Goal: Task Accomplishment & Management: Use online tool/utility

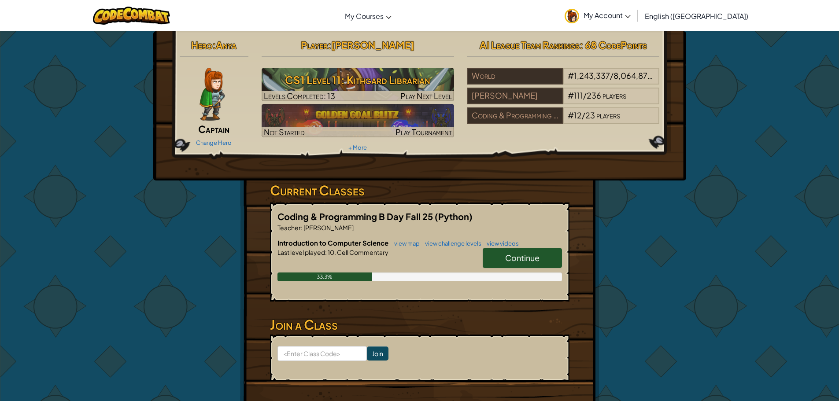
click at [532, 254] on span "Continue" at bounding box center [522, 258] width 34 height 10
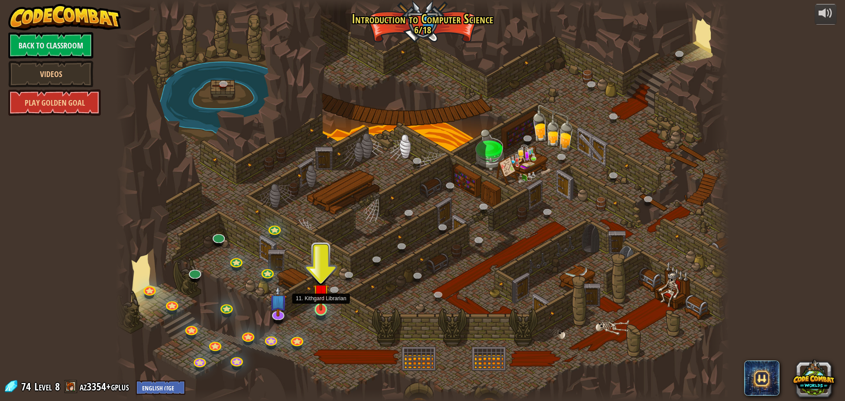
click at [322, 307] on img at bounding box center [321, 291] width 16 height 37
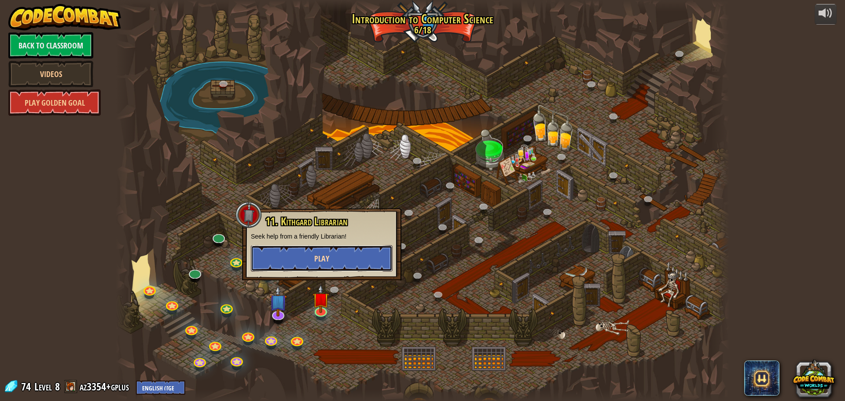
click at [331, 266] on button "Play" at bounding box center [322, 258] width 142 height 26
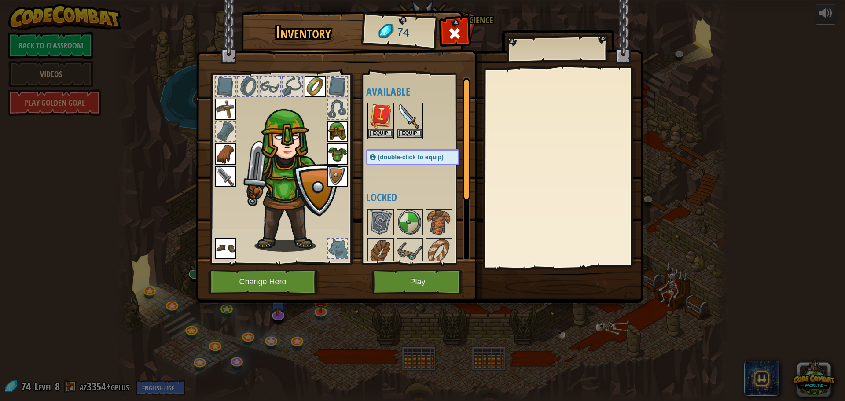
click at [332, 269] on img at bounding box center [420, 143] width 448 height 320
click at [421, 277] on button "Play" at bounding box center [418, 282] width 92 height 24
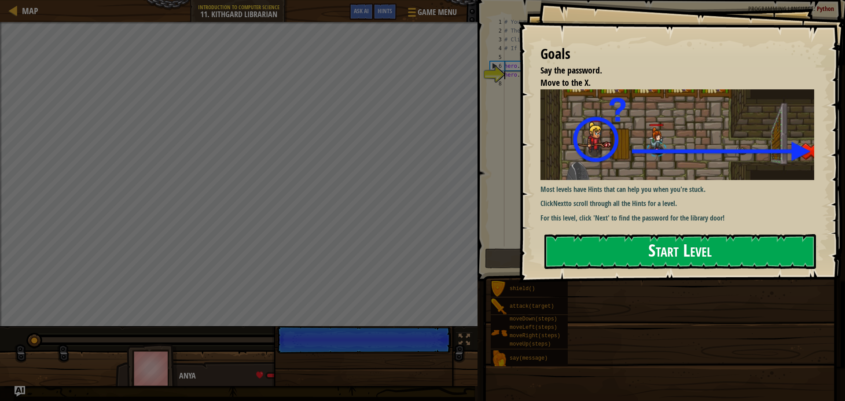
click at [591, 234] on button "Start Level" at bounding box center [681, 251] width 272 height 35
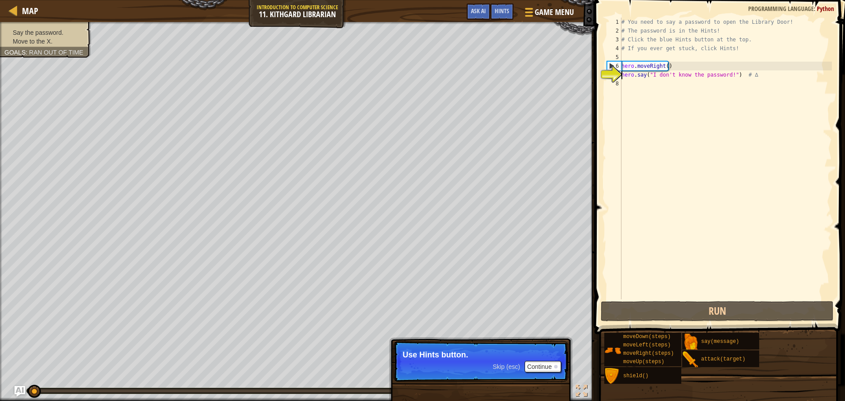
drag, startPoint x: 745, startPoint y: 86, endPoint x: 753, endPoint y: 78, distance: 11.6
click at [752, 78] on div "# You need to say a password to open the Library Door! # The password is in the…" at bounding box center [726, 167] width 212 height 299
click at [753, 77] on div "# You need to say a password to open the Library Door! # The password is in the…" at bounding box center [726, 159] width 212 height 282
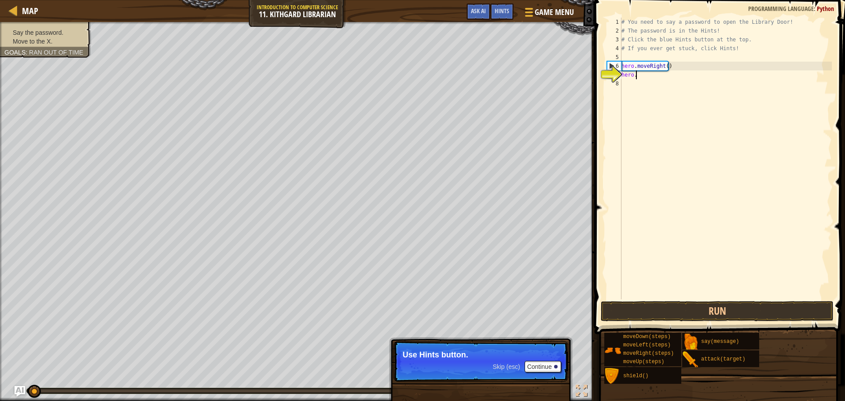
type textarea "h"
click at [529, 363] on button "Continue" at bounding box center [543, 366] width 37 height 11
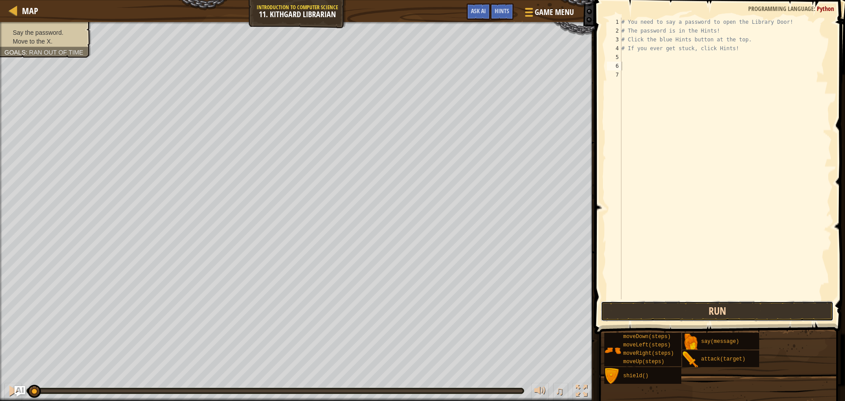
click at [709, 316] on button "Run" at bounding box center [717, 311] width 233 height 20
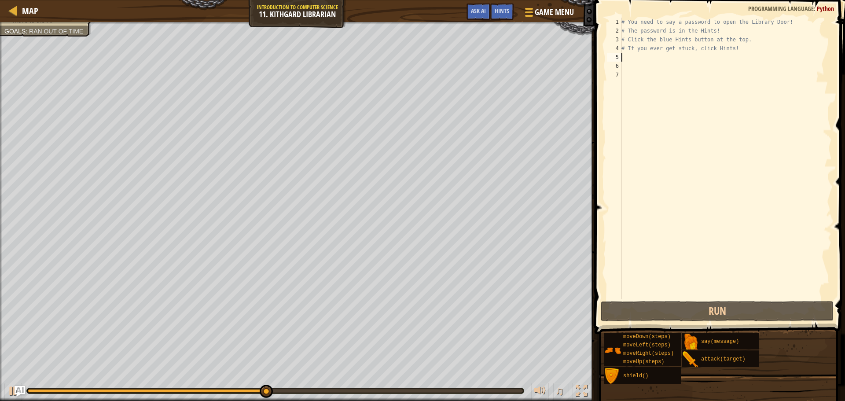
click at [659, 59] on div "# You need to say a password to open the Library Door! # The password is in the…" at bounding box center [726, 167] width 212 height 299
type textarea "h"
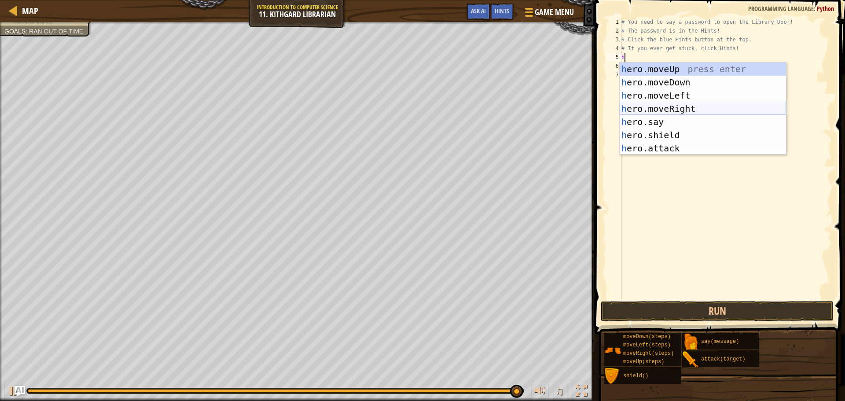
click at [676, 106] on div "h ero.moveUp press enter h ero.moveDown press enter h ero.moveLeft press enter …" at bounding box center [703, 122] width 166 height 119
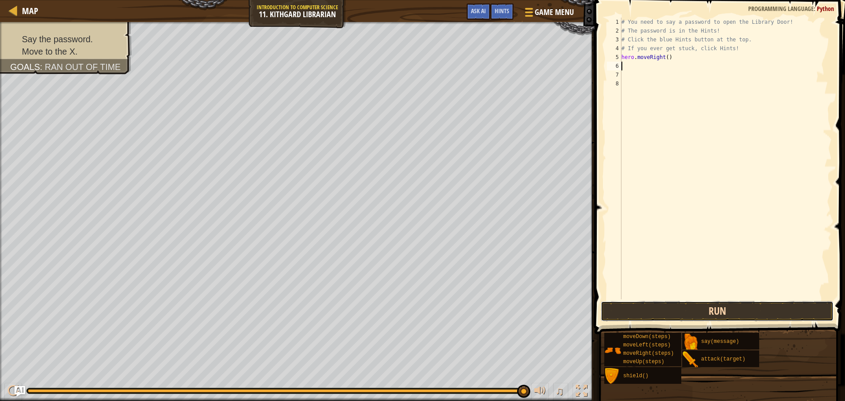
click at [705, 308] on button "Run" at bounding box center [717, 311] width 233 height 20
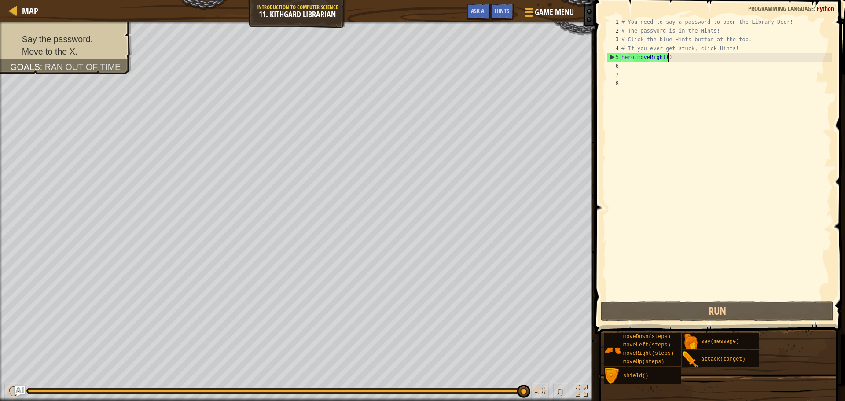
click at [687, 54] on div "# You need to say a password to open the Library Door! # The password is in the…" at bounding box center [726, 167] width 212 height 299
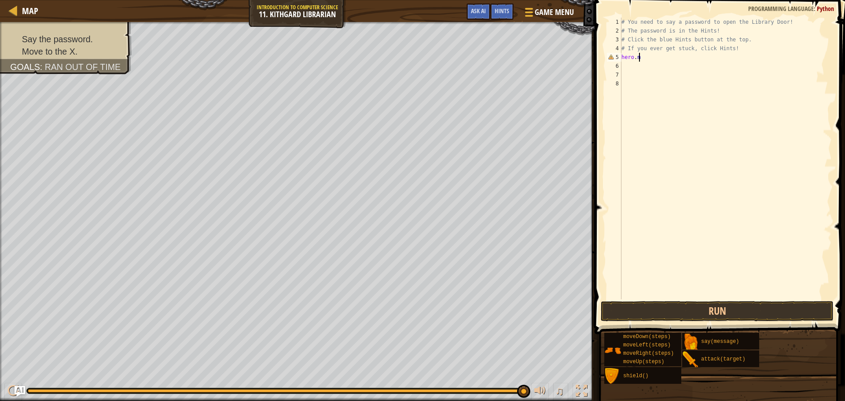
type textarea "h"
type textarea "# If you ever"
click at [662, 64] on div "# You need to say a password to open the Library Door! # The password is in the…" at bounding box center [726, 167] width 212 height 299
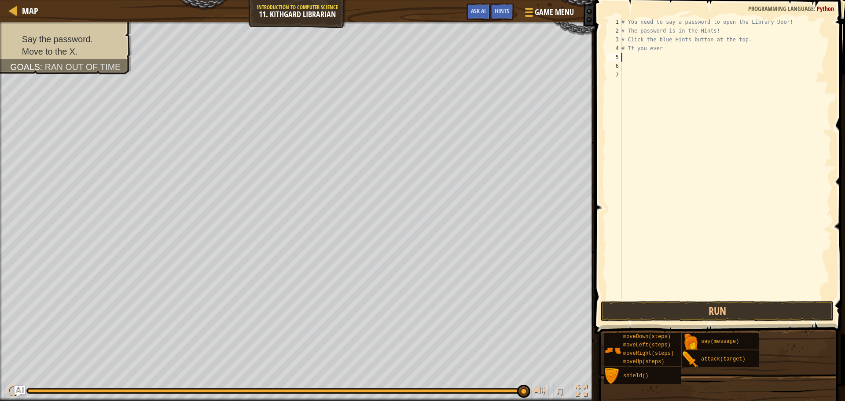
click at [661, 56] on div "# You need to say a password to open the Library Door! # The password is in the…" at bounding box center [726, 167] width 212 height 299
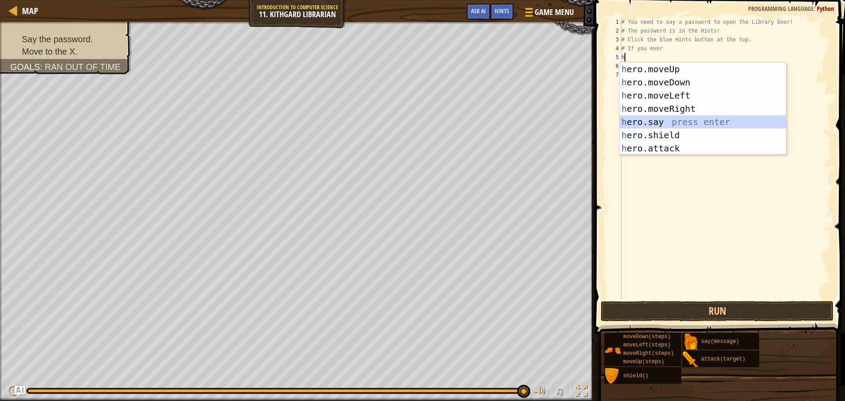
click at [671, 122] on div "h ero.moveUp press enter h ero.moveDown press enter h ero.moveLeft press enter …" at bounding box center [703, 122] width 166 height 119
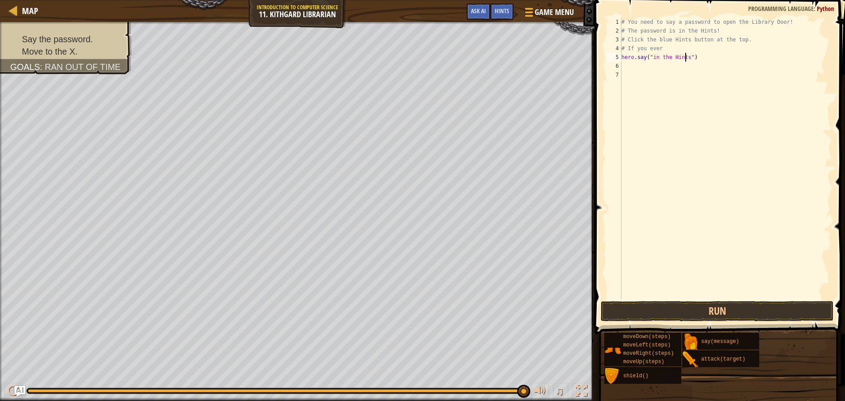
scroll to position [4, 5]
type textarea "hero.say("in the Hints")"
click at [697, 311] on button "Run" at bounding box center [717, 311] width 233 height 20
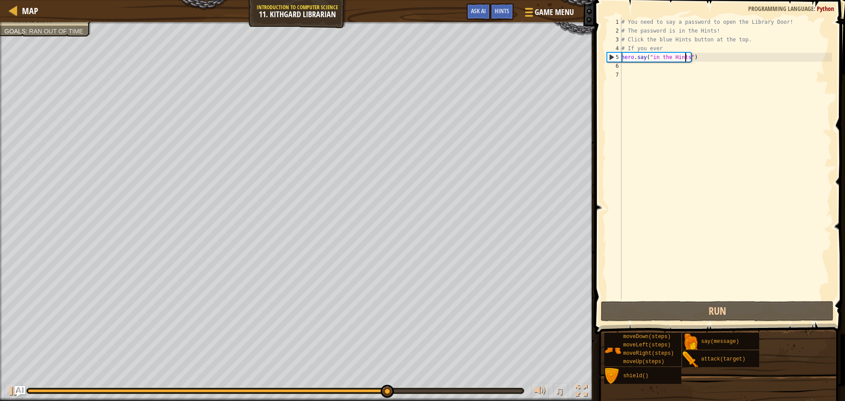
click at [649, 70] on div "# You need to say a password to open the Library Door! # The password is in the…" at bounding box center [726, 167] width 212 height 299
click at [648, 63] on div "# You need to say a password to open the Library Door! # The password is in the…" at bounding box center [726, 167] width 212 height 299
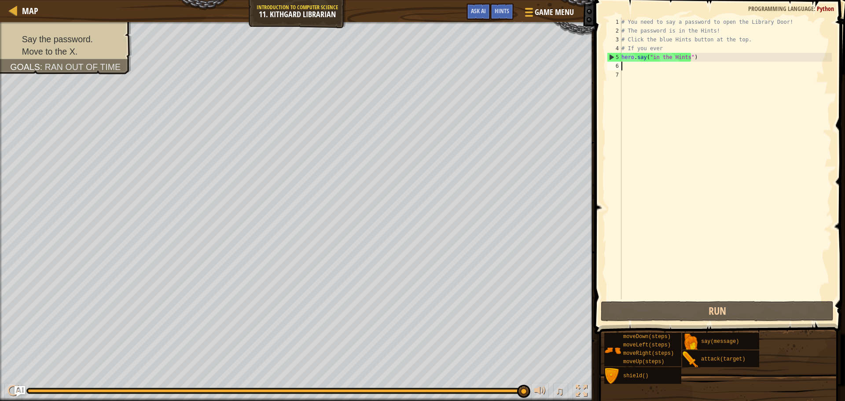
type textarea "h"
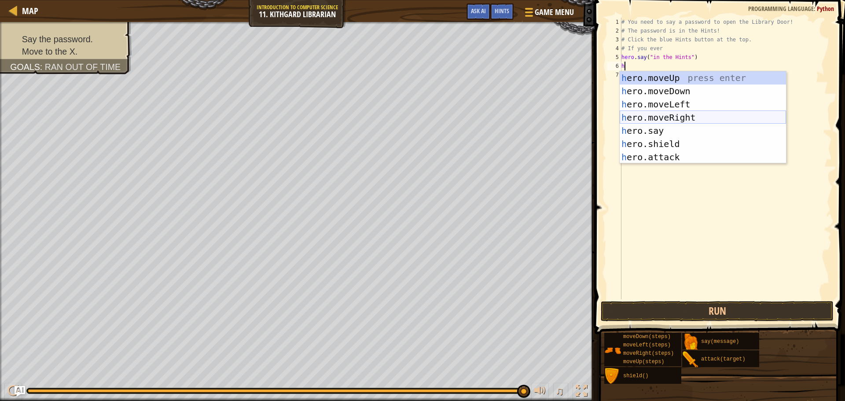
click at [663, 118] on div "h ero.moveUp press enter h ero.moveDown press enter h ero.moveLeft press enter …" at bounding box center [703, 130] width 166 height 119
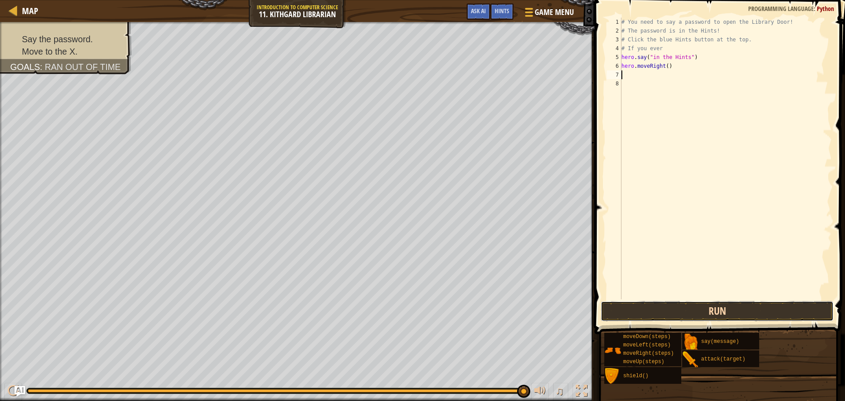
click at [688, 307] on button "Run" at bounding box center [717, 311] width 233 height 20
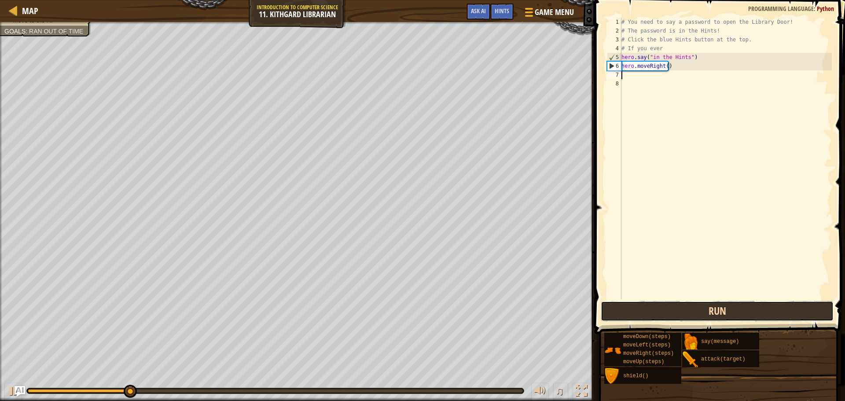
click at [684, 304] on button "Run" at bounding box center [717, 311] width 233 height 20
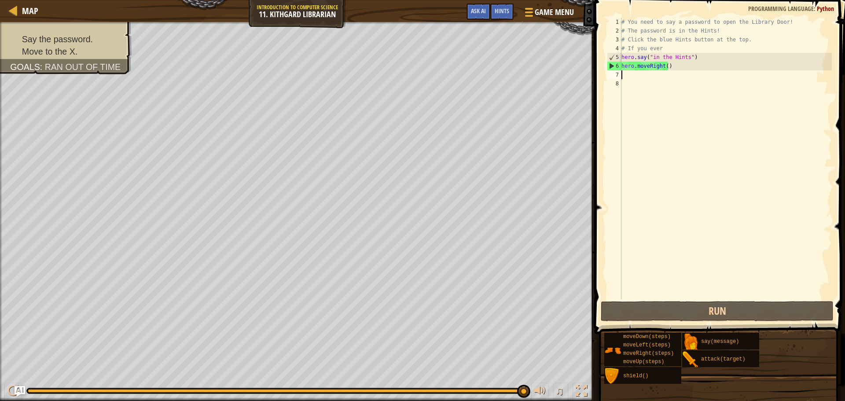
click at [657, 67] on div "# You need to say a password to open the Library Door! # The password is in the…" at bounding box center [726, 167] width 212 height 299
type textarea "hero.moveRight()"
click at [648, 67] on div "# You need to say a password to open the Library Door! # The password is in the…" at bounding box center [726, 167] width 212 height 299
click at [673, 67] on div "# You need to say a password to open the Library Door! # The password is in the…" at bounding box center [726, 167] width 212 height 299
click at [504, 8] on span "Hints" at bounding box center [502, 11] width 15 height 8
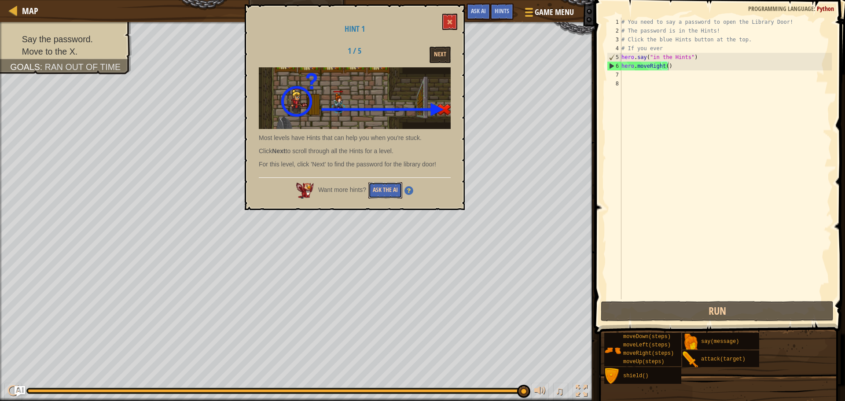
click at [377, 192] on button "Ask the AI" at bounding box center [386, 190] width 34 height 16
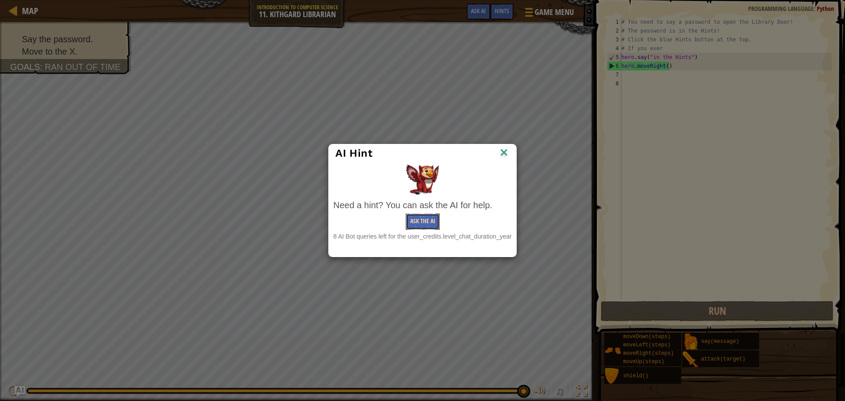
click at [420, 223] on button "Ask the AI" at bounding box center [423, 222] width 34 height 16
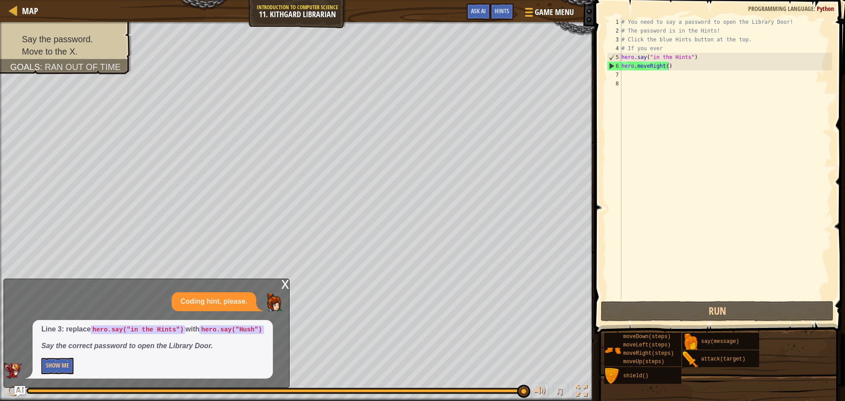
click at [281, 281] on div "x" at bounding box center [285, 283] width 8 height 9
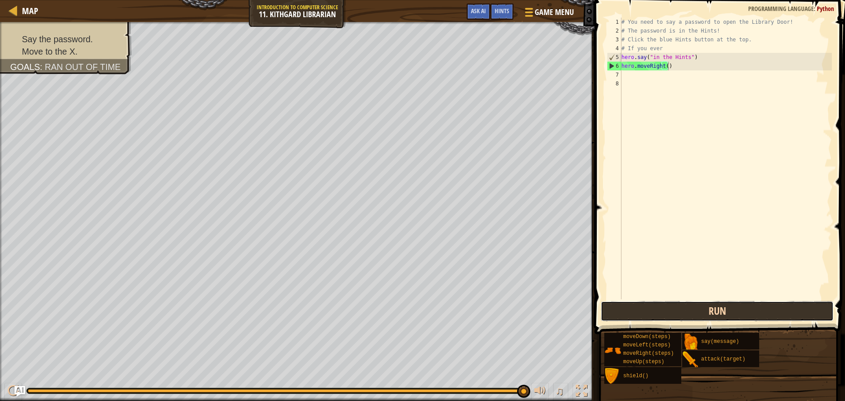
click at [660, 306] on button "Run" at bounding box center [717, 311] width 233 height 20
